Goal: Task Accomplishment & Management: Use online tool/utility

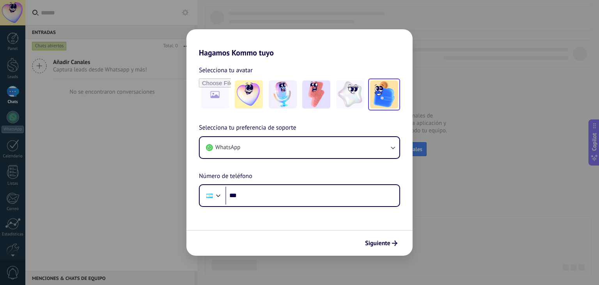
click at [382, 101] on img at bounding box center [384, 94] width 28 height 28
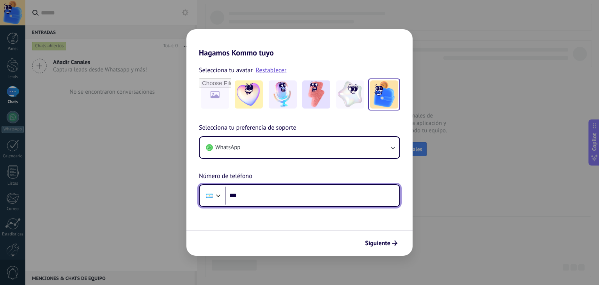
click at [288, 194] on input "***" at bounding box center [312, 195] width 174 height 18
type input "**********"
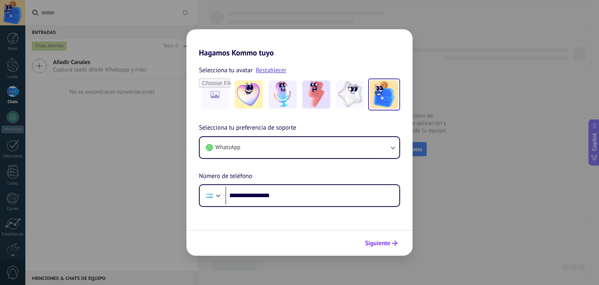
click at [380, 240] on span "Siguiente" at bounding box center [377, 242] width 25 height 5
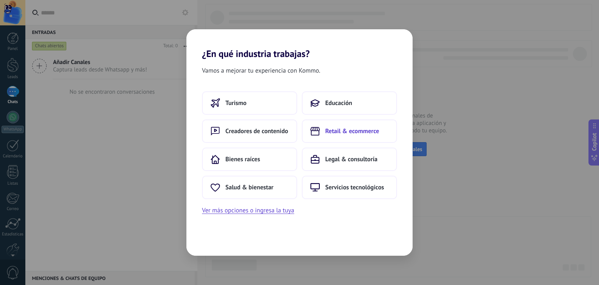
click at [330, 137] on button "Retail & ecommerce" at bounding box center [349, 130] width 95 height 23
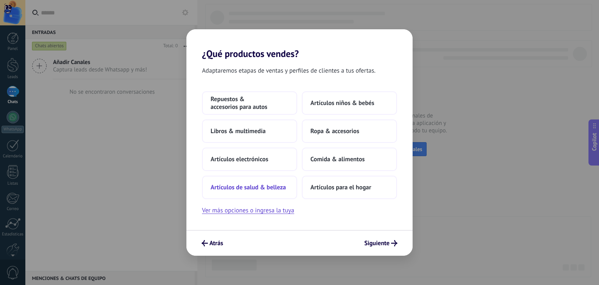
click at [269, 191] on button "Artículos de salud & belleza" at bounding box center [249, 186] width 95 height 23
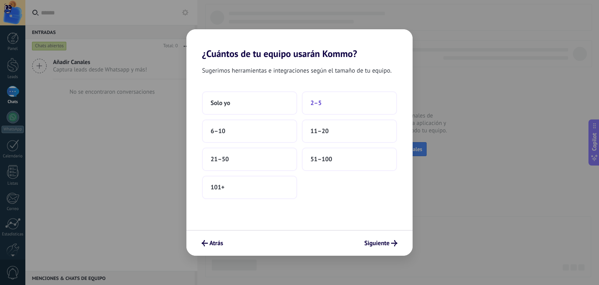
click at [345, 106] on button "2–5" at bounding box center [349, 102] width 95 height 23
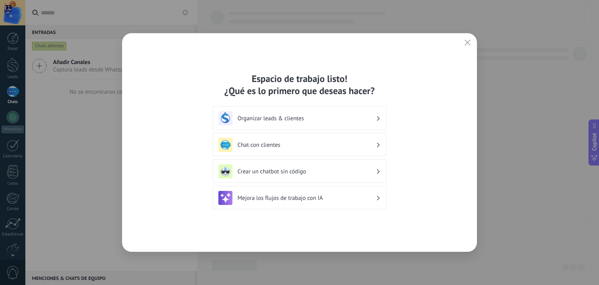
click at [318, 147] on h3 "Chat con clientes" at bounding box center [306, 144] width 138 height 7
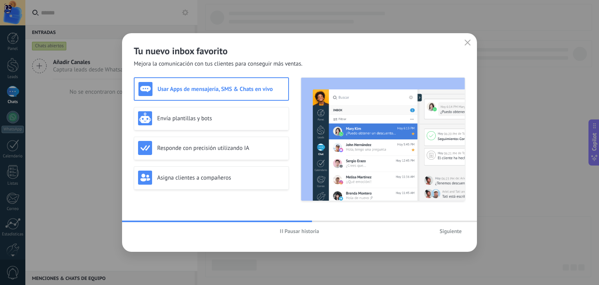
click at [238, 91] on h3 "Usar Apps de mensajería, SMS & Chats en vivo" at bounding box center [220, 88] width 127 height 7
click at [447, 233] on span "Siguiente" at bounding box center [450, 230] width 22 height 5
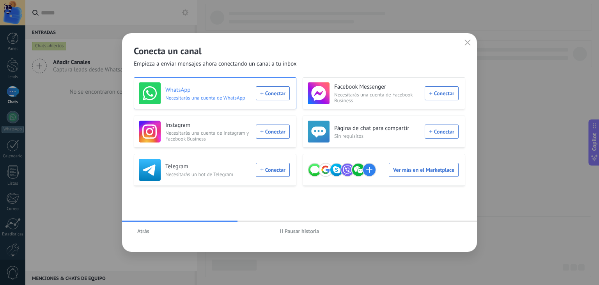
click at [274, 97] on div "WhatsApp Necesitarás una cuenta de WhatsApp Conectar" at bounding box center [214, 93] width 151 height 22
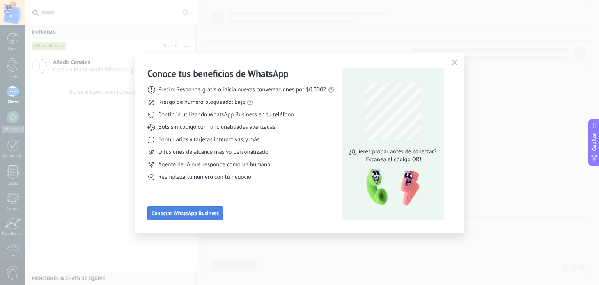
click at [192, 214] on span "Conectar WhatsApp Business" at bounding box center [185, 212] width 67 height 5
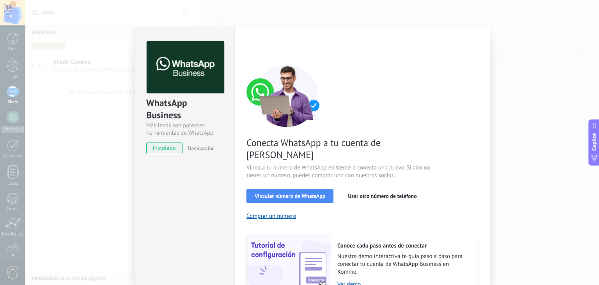
click at [454, 150] on div "Conecta WhatsApp a tu cuenta de Kommo Vincula tu número de WhatsApp existente o…" at bounding box center [362, 180] width 232 height 232
click at [529, 138] on div "WhatsApp Business Más leads con potentes herramientas de WhatsApp instalado Des…" at bounding box center [311, 142] width 573 height 285
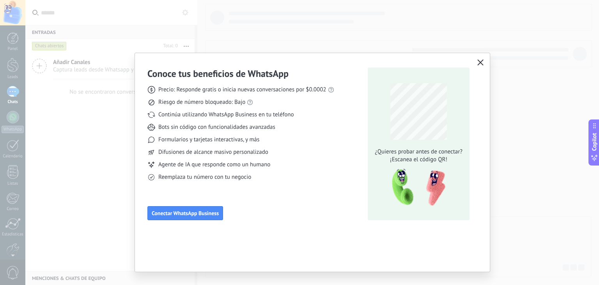
click at [482, 61] on icon "button" at bounding box center [480, 62] width 6 height 6
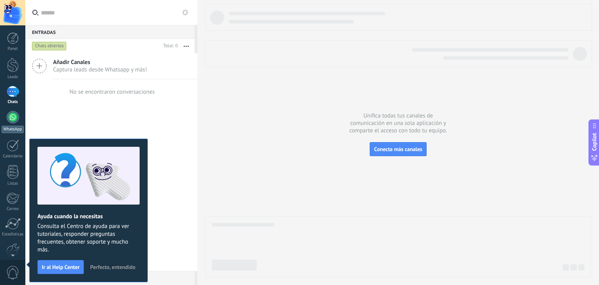
click at [17, 115] on div at bounding box center [13, 117] width 12 height 12
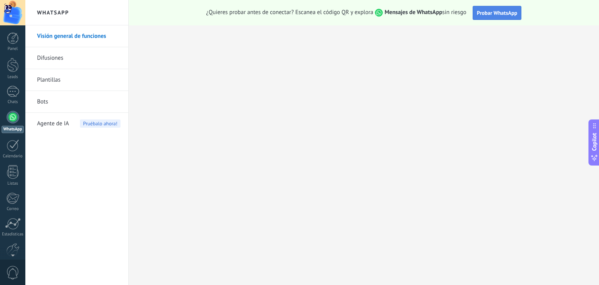
click at [503, 16] on span "Probar WhatsApp" at bounding box center [497, 12] width 41 height 7
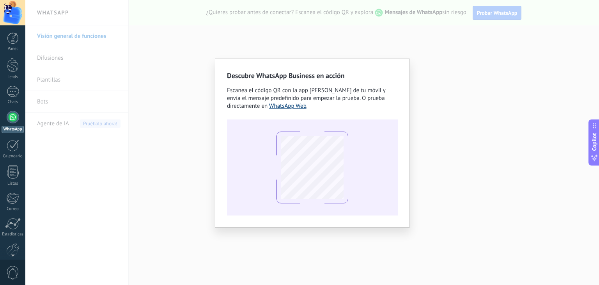
click at [281, 106] on link "WhatsApp Web" at bounding box center [287, 105] width 37 height 7
click at [335, 26] on div "Descubre WhatsApp Business en acción Escanea el código QR con la app [PERSON_NA…" at bounding box center [311, 142] width 573 height 285
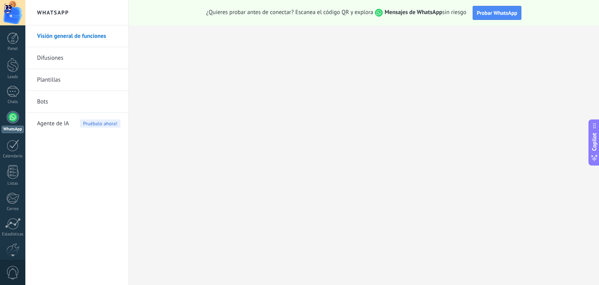
click at [18, 119] on link "WhatsApp" at bounding box center [12, 122] width 25 height 22
click at [79, 55] on link "Difusiones" at bounding box center [78, 58] width 83 height 22
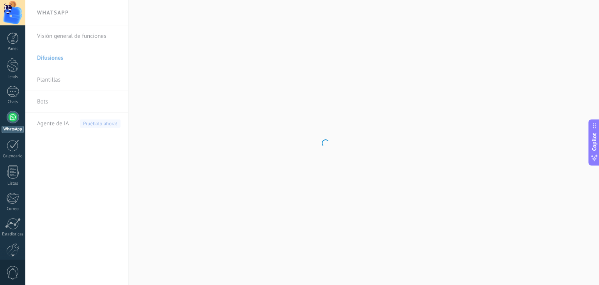
click at [80, 106] on body ".abecls-1,.abecls-2{fill-rule:evenodd}.abecls-2{fill:#fff} .abhcls-1{fill:none}…" at bounding box center [299, 142] width 599 height 285
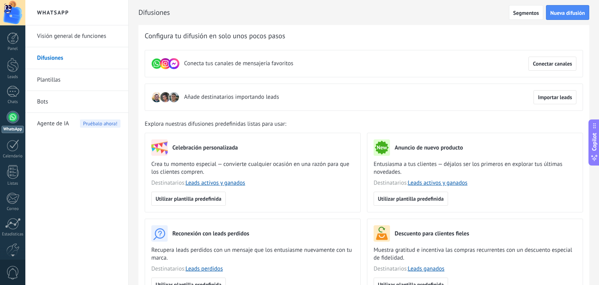
drag, startPoint x: 122, startPoint y: 133, endPoint x: 360, endPoint y: 107, distance: 239.1
click at [360, 107] on div "Añade destinatarios importando leads Importar leads" at bounding box center [364, 96] width 438 height 27
click at [543, 66] on span "Conectar canales" at bounding box center [551, 63] width 39 height 5
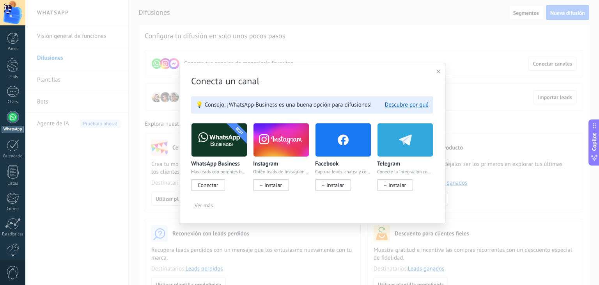
click at [215, 205] on button "Ver más" at bounding box center [203, 205] width 25 height 12
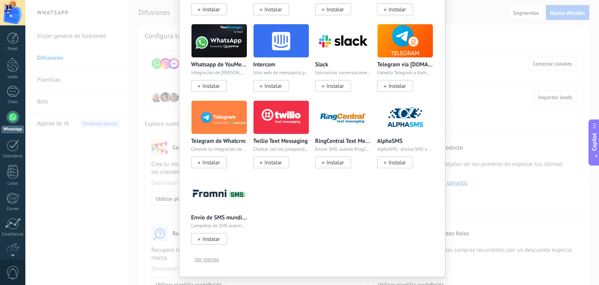
scroll to position [309, 0]
